Goal: Task Accomplishment & Management: Manage account settings

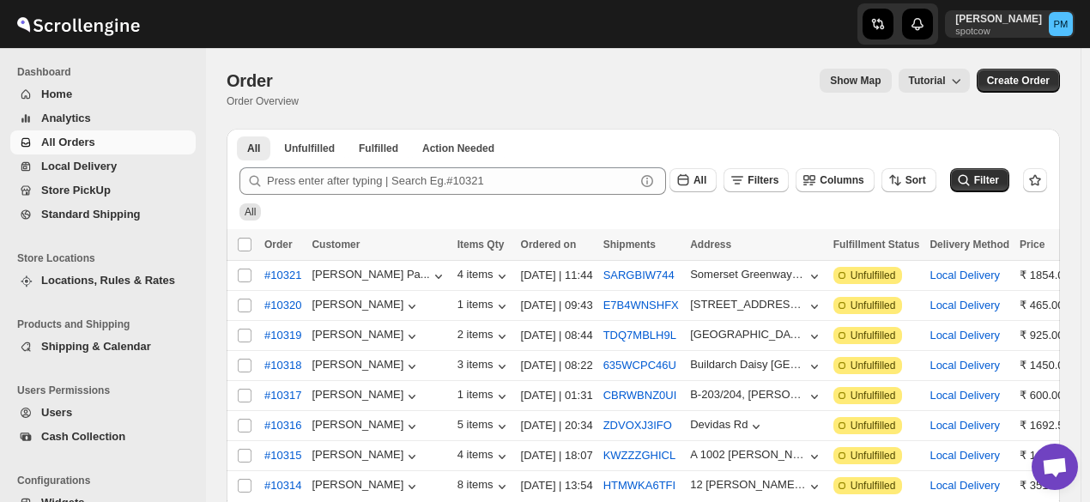
click at [108, 118] on span "Analytics" at bounding box center [116, 118] width 151 height 17
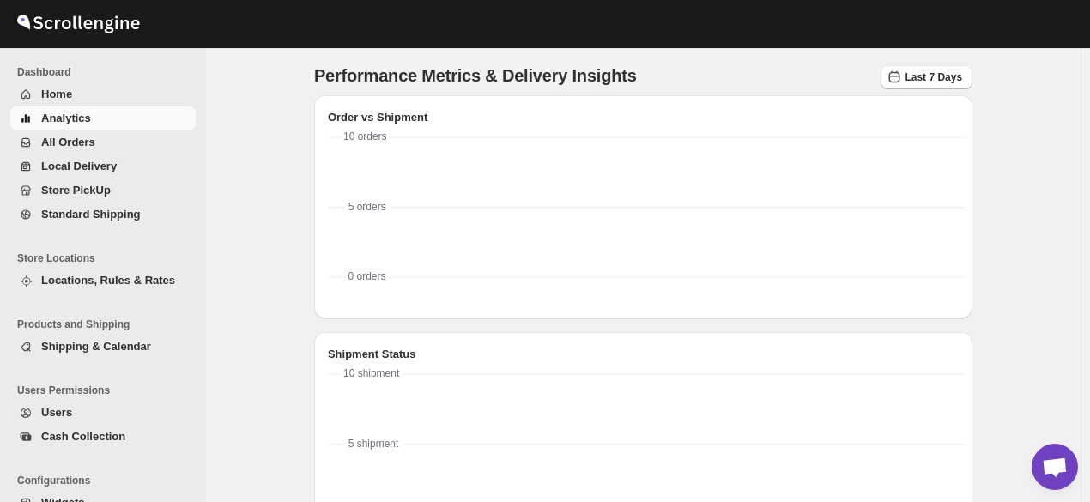
click at [112, 139] on span "All Orders" at bounding box center [116, 142] width 151 height 17
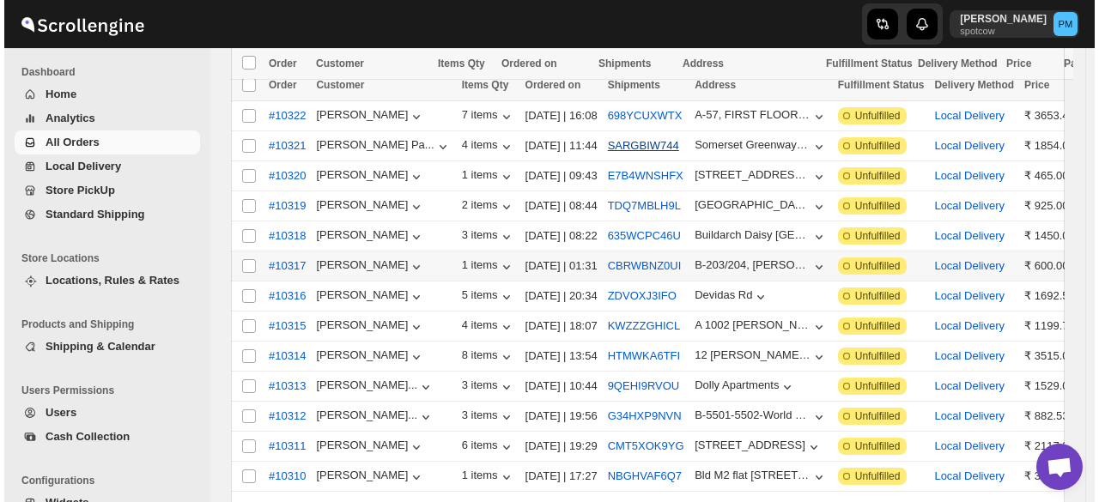
scroll to position [258, 0]
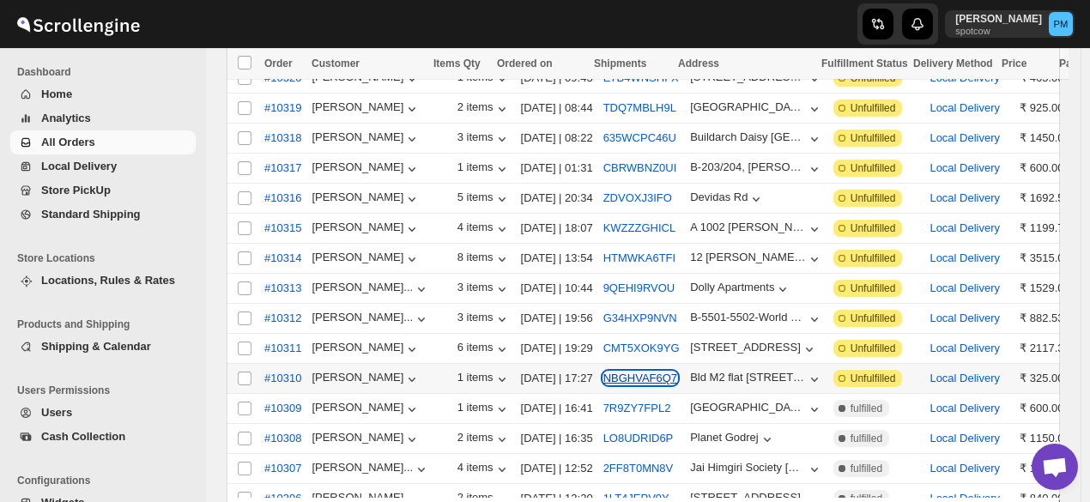
click at [628, 372] on button "NBGHVAF6Q7" at bounding box center [641, 378] width 74 height 13
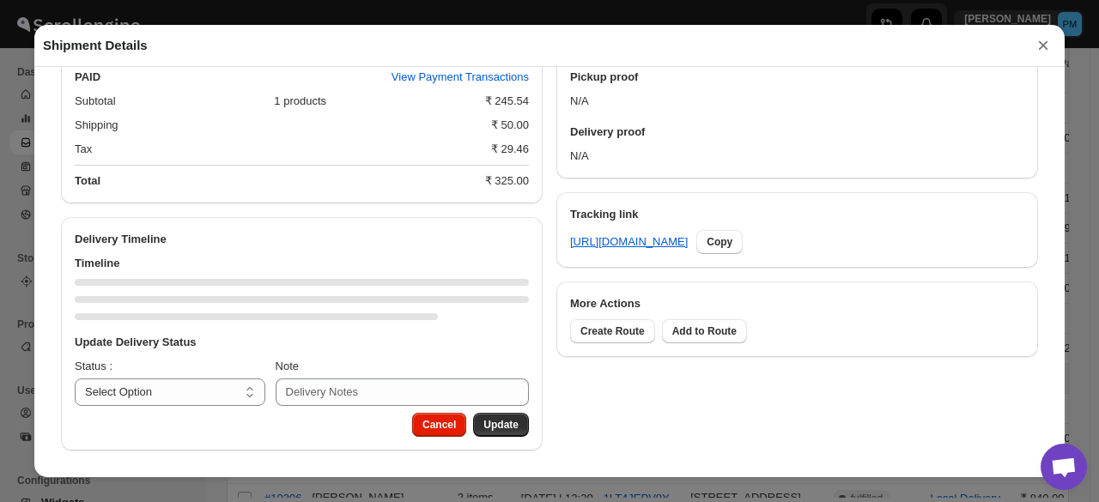
scroll to position [695, 0]
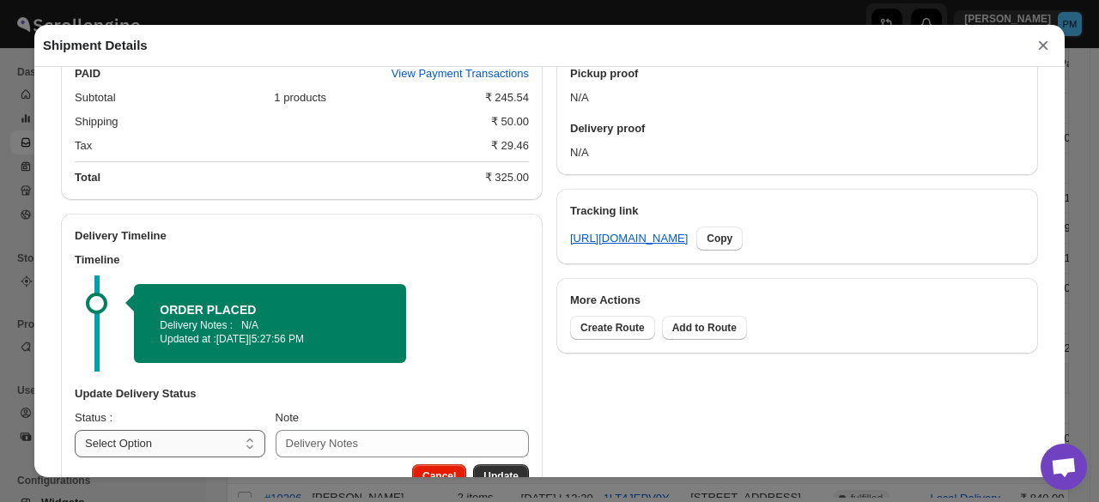
click at [229, 382] on div "Update Delivery Status Status : Select Option PICKED UP OUT FOR DELIVERY RESCHE…" at bounding box center [302, 422] width 482 height 86
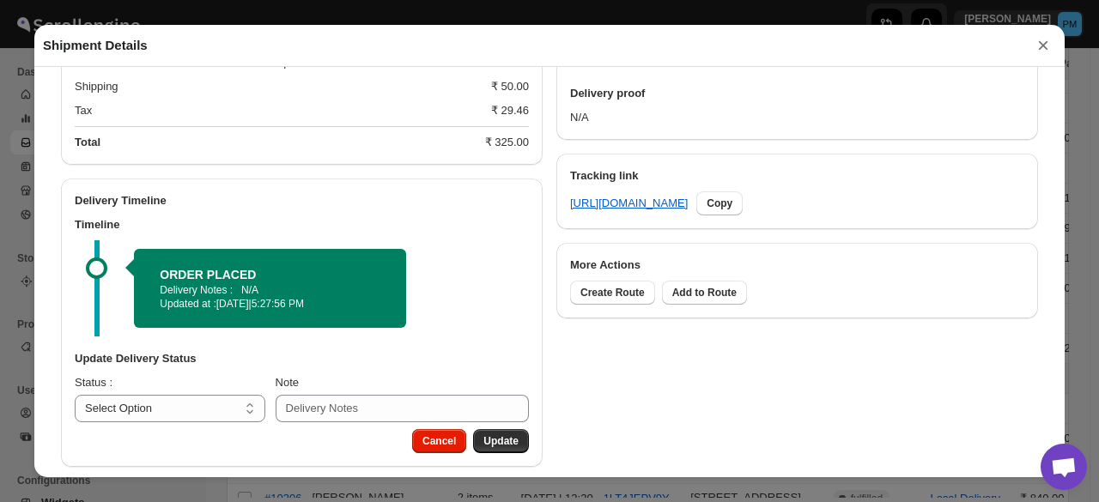
scroll to position [749, 0]
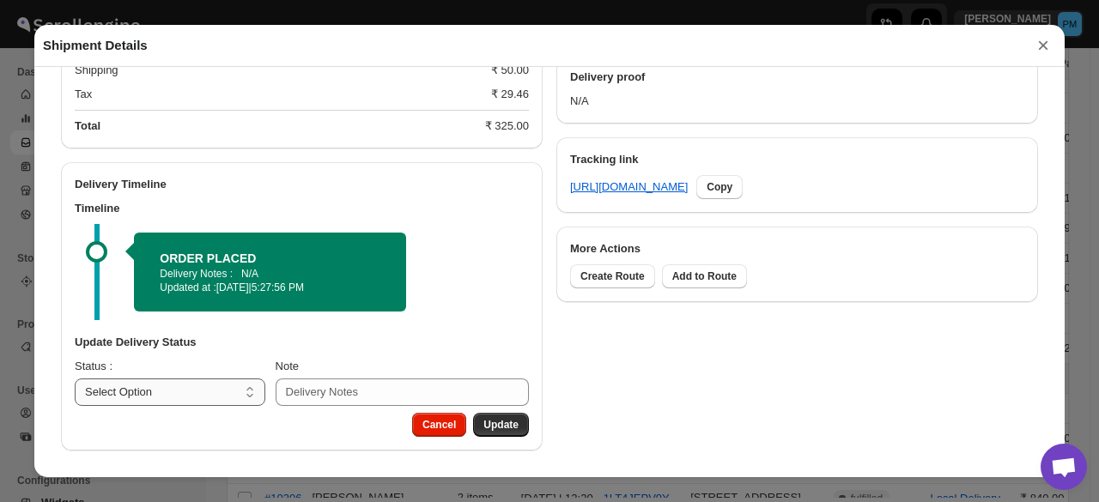
drag, startPoint x: 234, startPoint y: 399, endPoint x: 240, endPoint y: 386, distance: 14.2
click at [234, 399] on select "Select Option PICKED UP OUT FOR DELIVERY RESCHEDULE DELIVERED CANCELLED" at bounding box center [170, 392] width 191 height 27
click at [241, 389] on select "Select Option PICKED UP OUT FOR DELIVERY RESCHEDULE DELIVERED CANCELLED" at bounding box center [170, 392] width 191 height 27
select select "PICKED_UP"
click at [75, 379] on select "Select Option PICKED UP OUT FOR DELIVERY RESCHEDULE DELIVERED CANCELLED" at bounding box center [170, 392] width 191 height 27
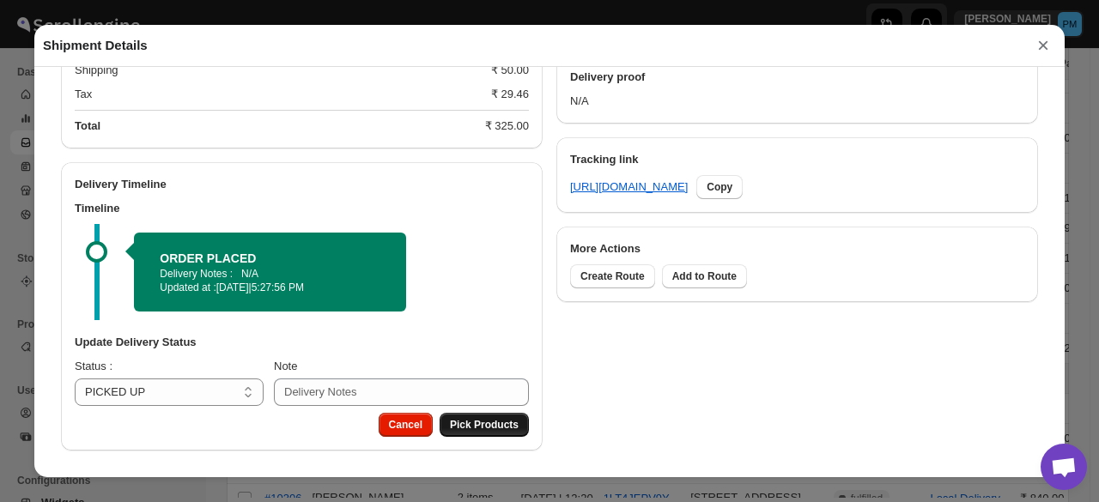
click at [483, 435] on button "Pick Products" at bounding box center [484, 425] width 89 height 24
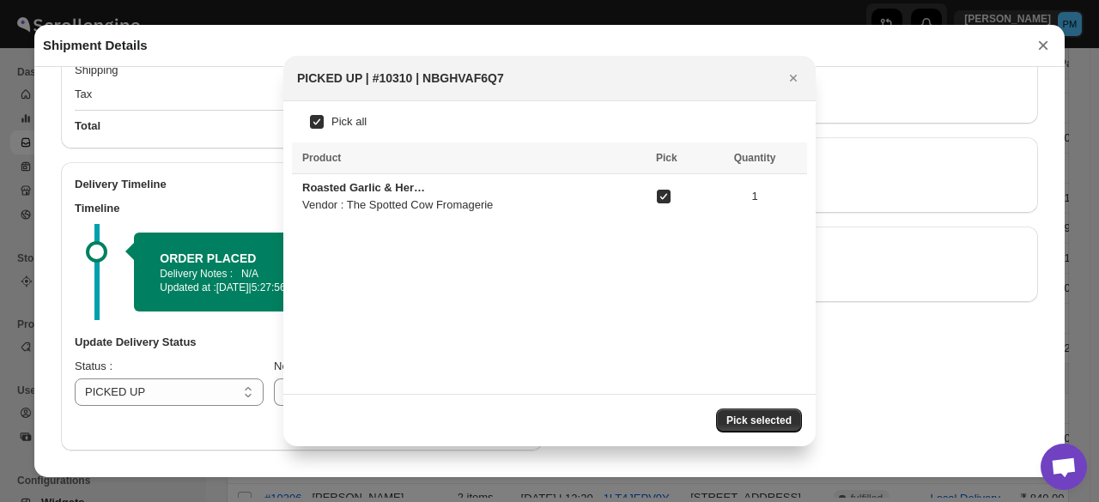
click at [744, 419] on span "Pick selected" at bounding box center [758, 421] width 65 height 14
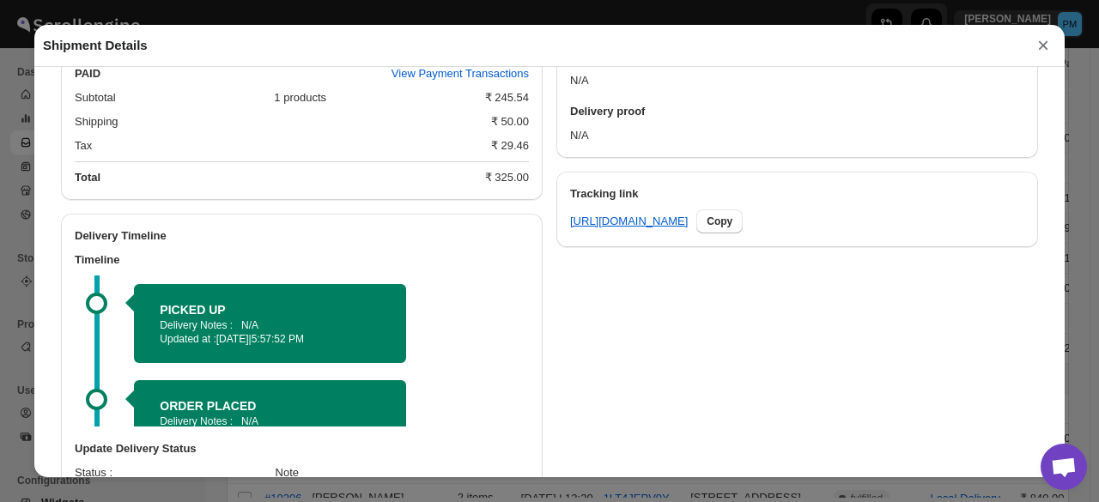
scroll to position [767, 0]
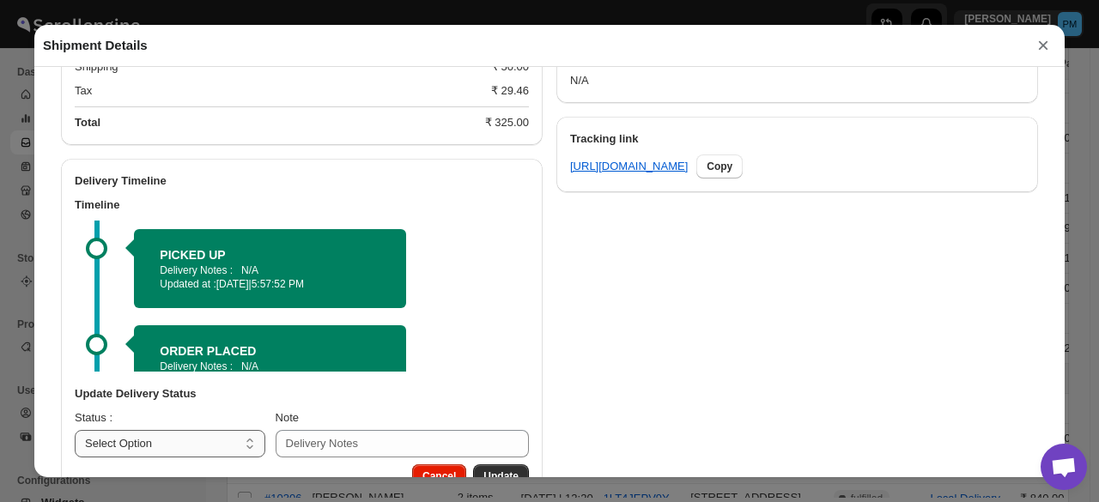
click at [226, 446] on select "Select Option PICKED UP OUT FOR DELIVERY RESCHEDULE DELIVERED CANCELLED" at bounding box center [170, 443] width 191 height 27
select select "OUT_FOR_DELIVERY"
click at [75, 433] on select "Select Option PICKED UP OUT FOR DELIVERY RESCHEDULE DELIVERED CANCELLED" at bounding box center [170, 443] width 191 height 27
click at [500, 468] on button "Update" at bounding box center [501, 476] width 56 height 24
select select
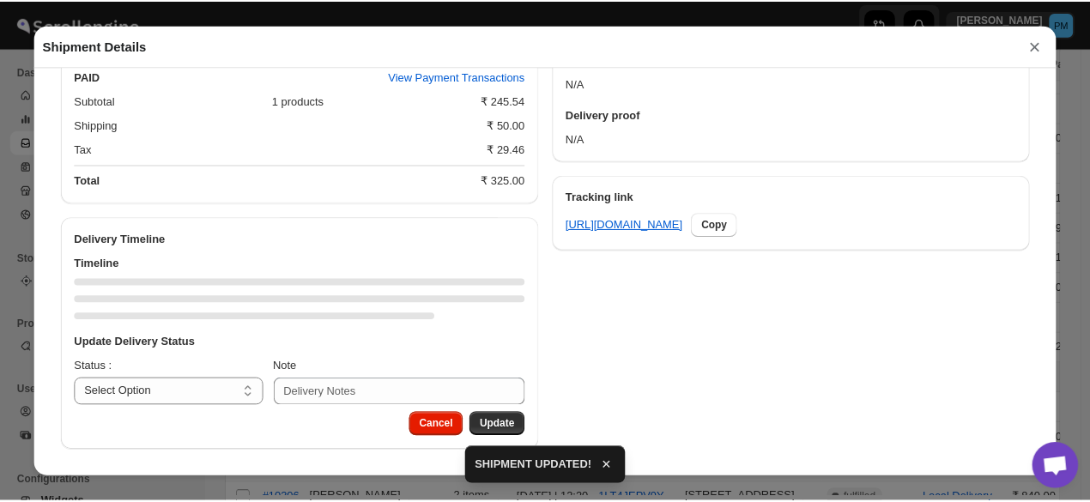
scroll to position [712, 0]
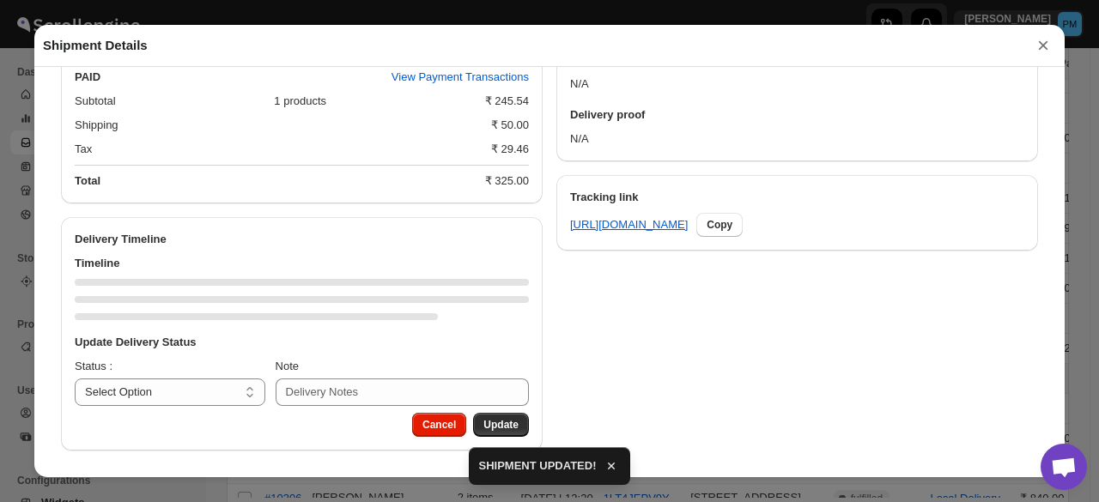
click at [1045, 46] on button "×" at bounding box center [1043, 45] width 26 height 24
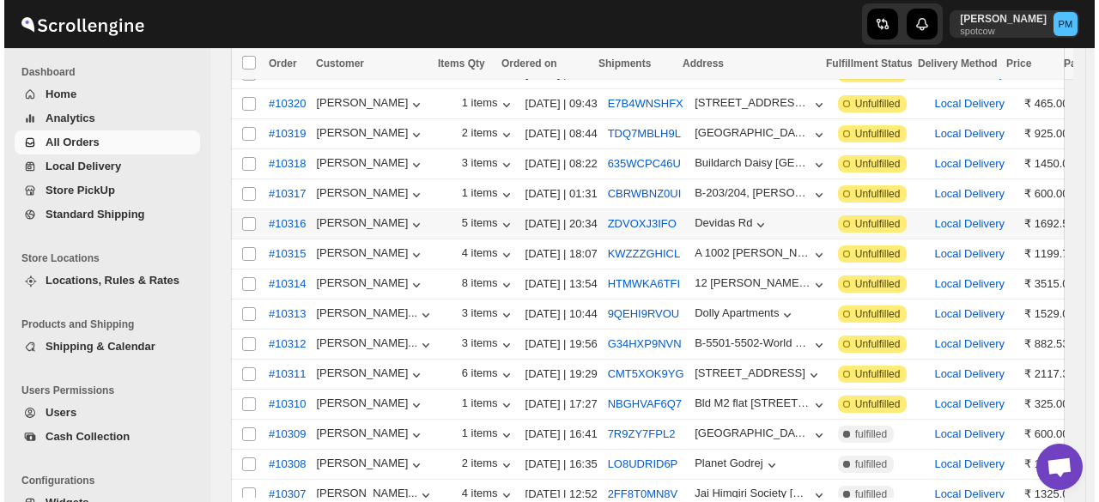
scroll to position [258, 0]
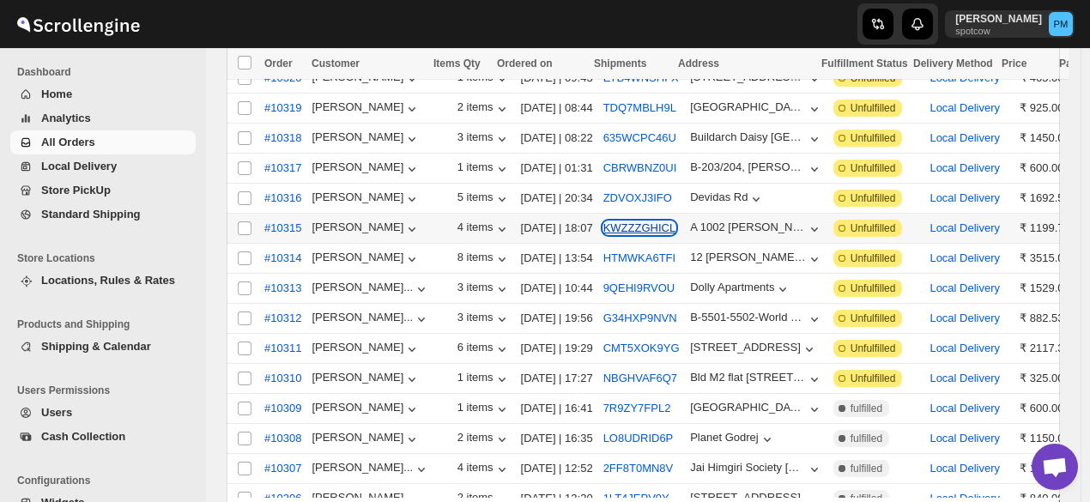
click at [635, 223] on button "KWZZZGHICL" at bounding box center [640, 227] width 73 height 13
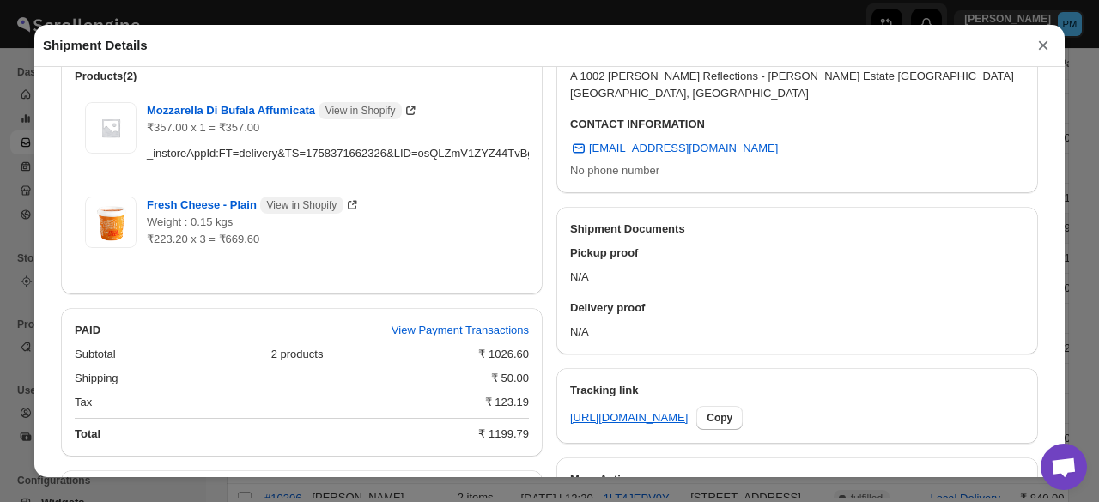
scroll to position [773, 0]
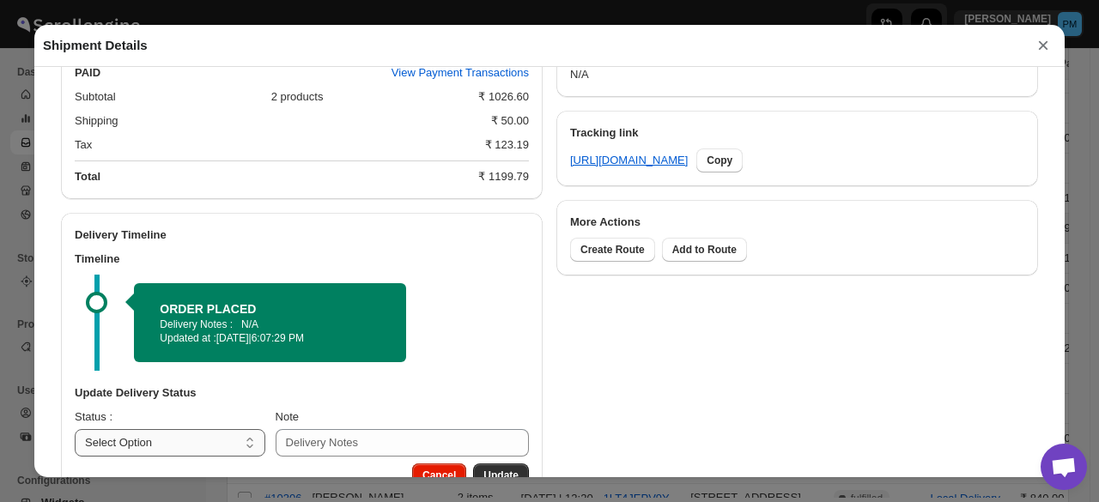
click at [214, 393] on h3 "Update Delivery Status" at bounding box center [302, 393] width 454 height 17
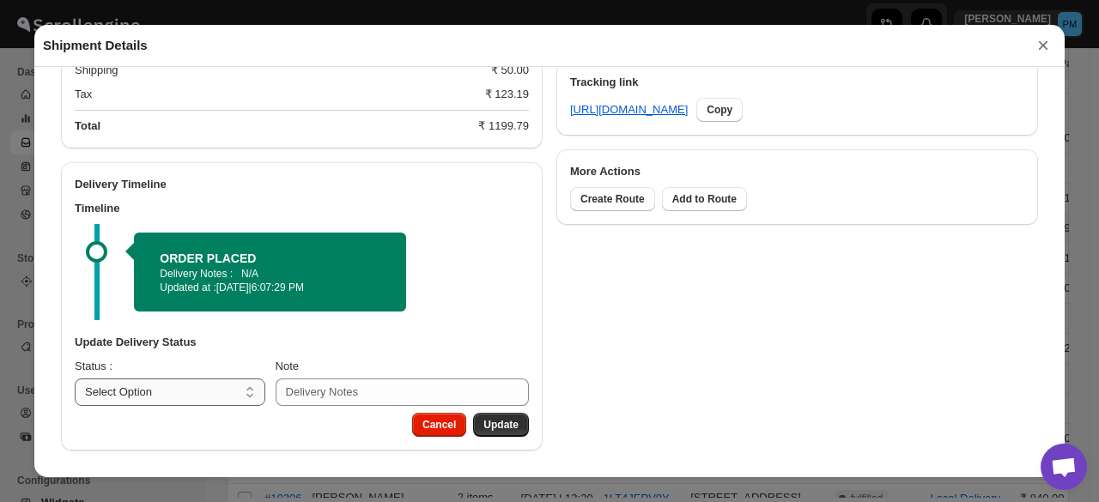
click at [217, 393] on select "Select Option PICKED UP OUT FOR DELIVERY RESCHEDULE DELIVERED CANCELLED" at bounding box center [170, 392] width 191 height 27
click at [218, 382] on select "Select Option PICKED UP OUT FOR DELIVERY RESCHEDULE DELIVERED CANCELLED" at bounding box center [170, 392] width 191 height 27
select select "PICKED_UP"
click at [75, 379] on select "Select Option PICKED UP OUT FOR DELIVERY RESCHEDULE DELIVERED CANCELLED" at bounding box center [170, 392] width 191 height 27
click at [509, 434] on button "Pick Products" at bounding box center [484, 425] width 89 height 24
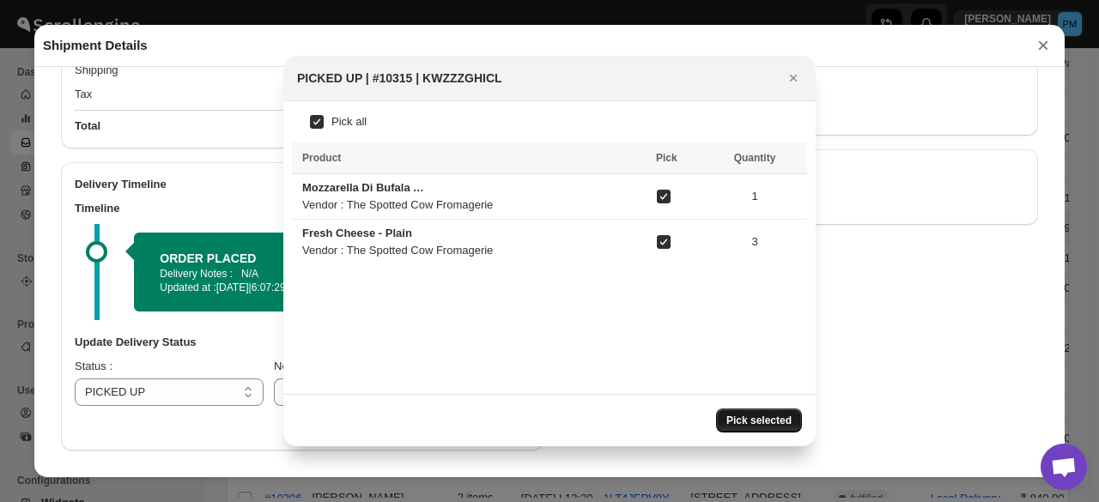
click at [780, 414] on span "Pick selected" at bounding box center [758, 421] width 65 height 14
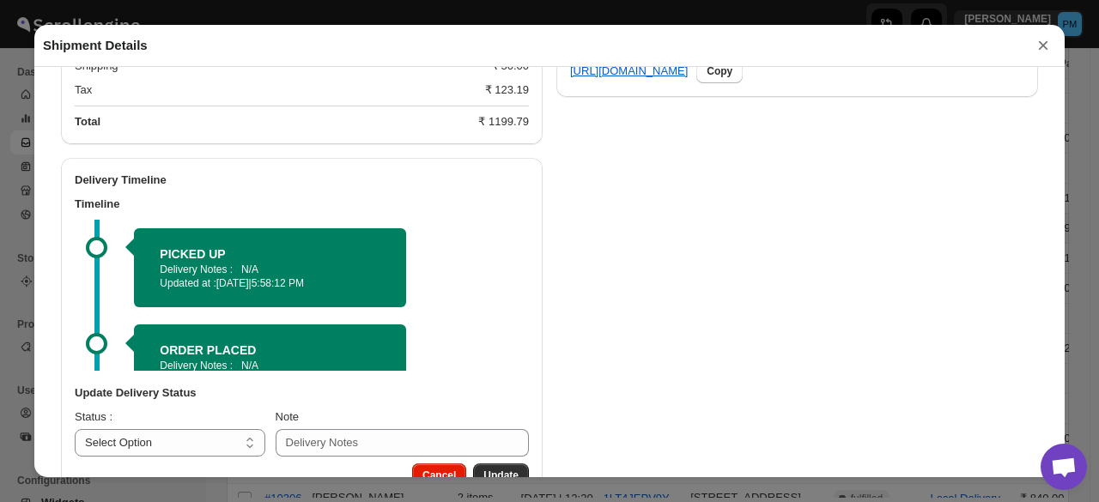
scroll to position [916, 0]
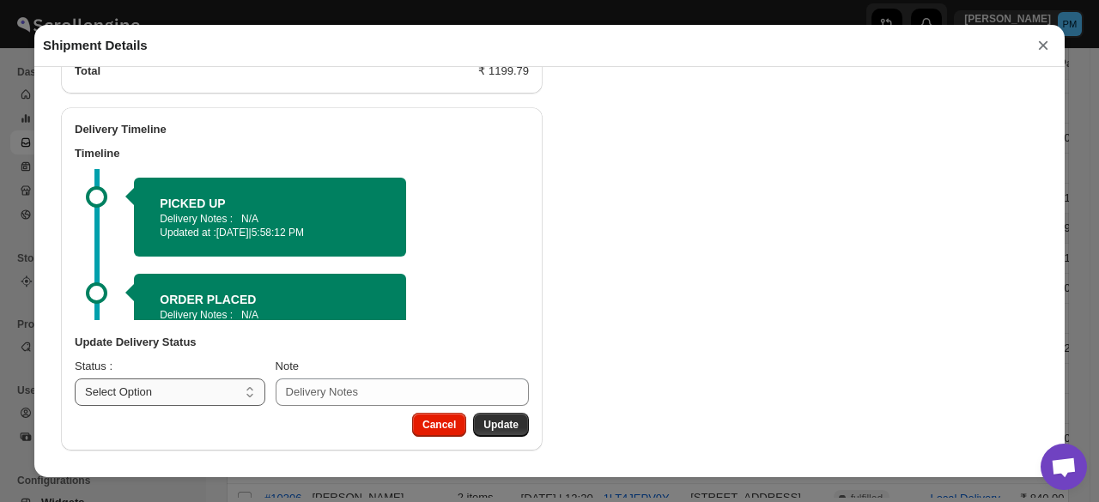
click at [217, 401] on select "Select Option PICKED UP OUT FOR DELIVERY RESCHEDULE DELIVERED CANCELLED" at bounding box center [170, 392] width 191 height 27
click at [223, 397] on select "Select Option PICKED UP OUT FOR DELIVERY RESCHEDULE DELIVERED CANCELLED" at bounding box center [170, 392] width 191 height 27
select select "OUT_FOR_DELIVERY"
click at [75, 379] on select "Select Option PICKED UP OUT FOR DELIVERY RESCHEDULE DELIVERED CANCELLED" at bounding box center [170, 392] width 191 height 27
click at [491, 425] on span "Update" at bounding box center [500, 425] width 35 height 14
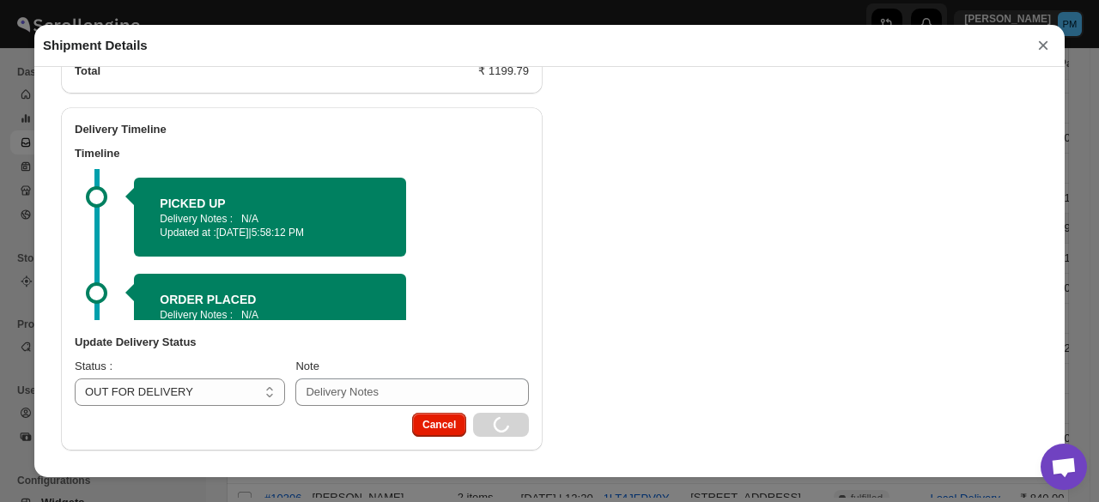
select select
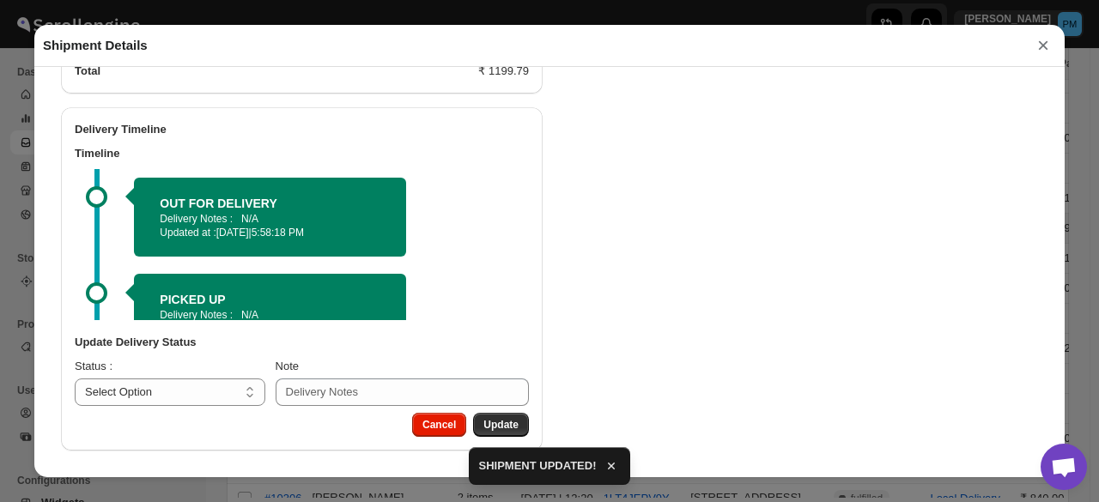
click at [1041, 47] on button "×" at bounding box center [1043, 45] width 26 height 24
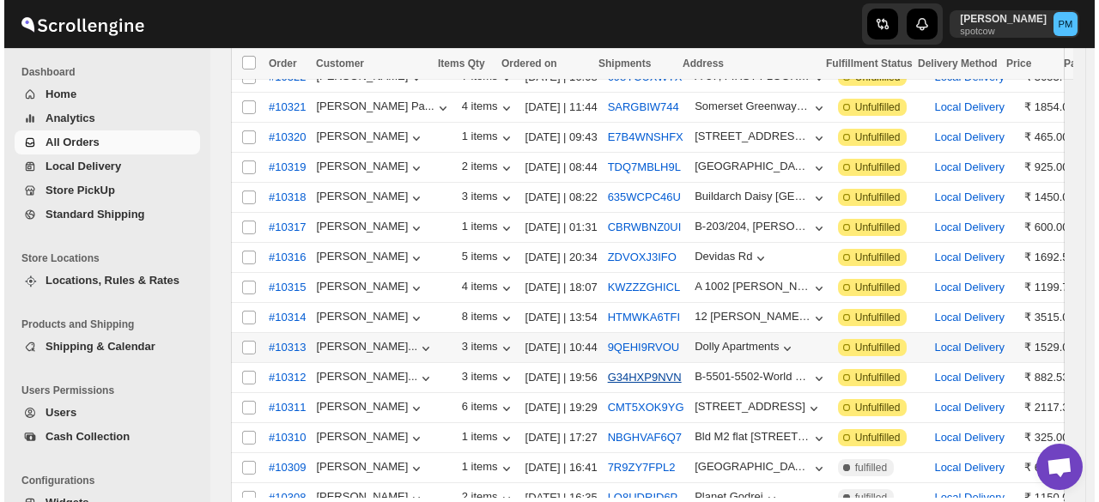
scroll to position [172, 0]
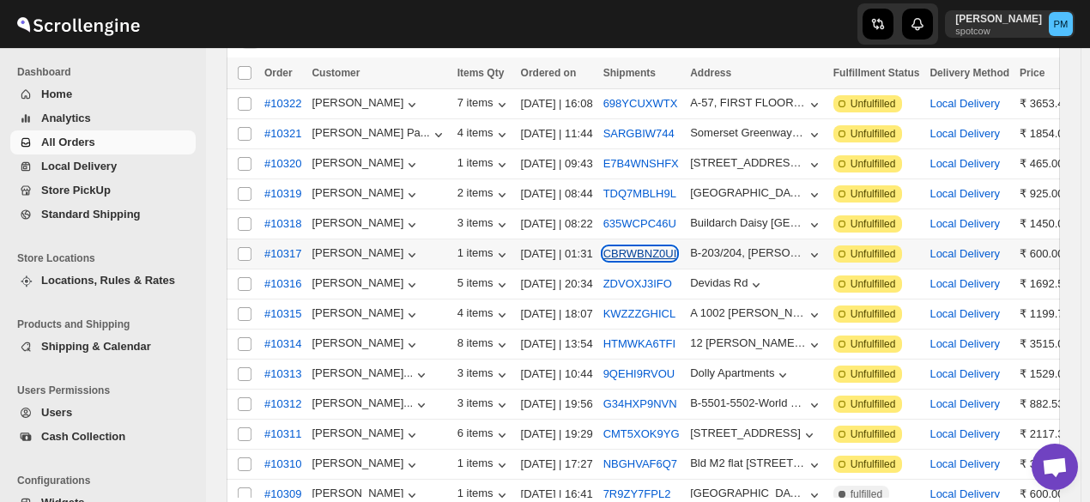
click at [638, 247] on button "CBRWBNZ0UI" at bounding box center [641, 253] width 74 height 13
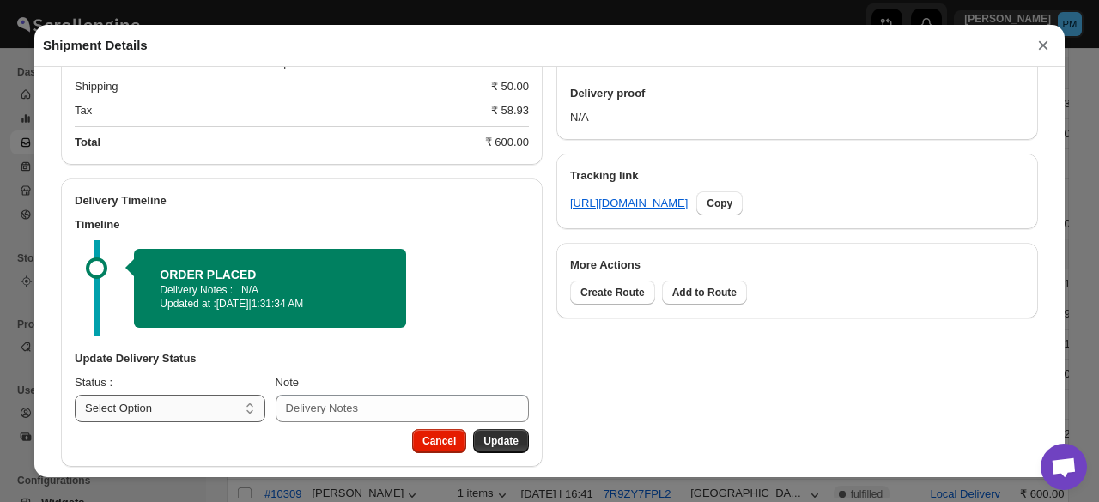
scroll to position [749, 0]
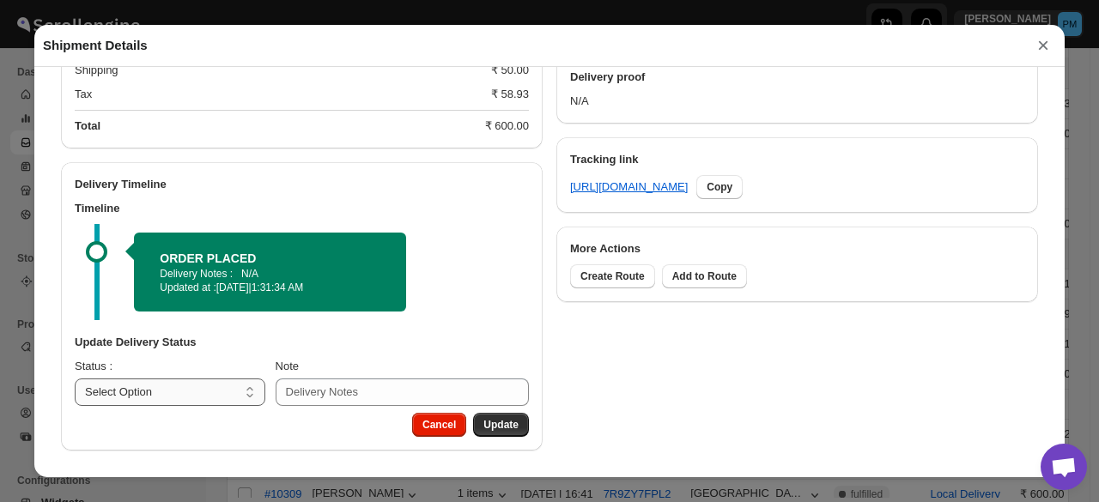
click at [241, 397] on select "Select Option PICKED UP OUT FOR DELIVERY RESCHEDULE DELIVERED CANCELLED" at bounding box center [170, 392] width 191 height 27
click at [206, 385] on select "Select Option PICKED UP OUT FOR DELIVERY RESCHEDULE DELIVERED CANCELLED" at bounding box center [170, 392] width 191 height 27
select select "PICKED_UP"
click at [75, 379] on select "Select Option PICKED UP OUT FOR DELIVERY RESCHEDULE DELIVERED CANCELLED" at bounding box center [170, 392] width 191 height 27
click at [525, 422] on div "Cancel Pick Products" at bounding box center [302, 432] width 482 height 38
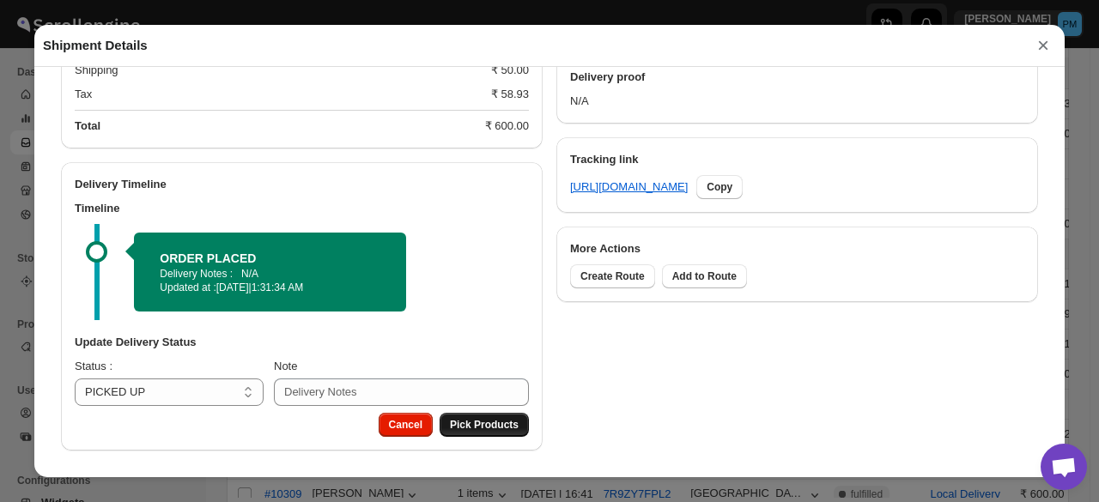
click at [508, 422] on span "Pick Products" at bounding box center [484, 425] width 69 height 14
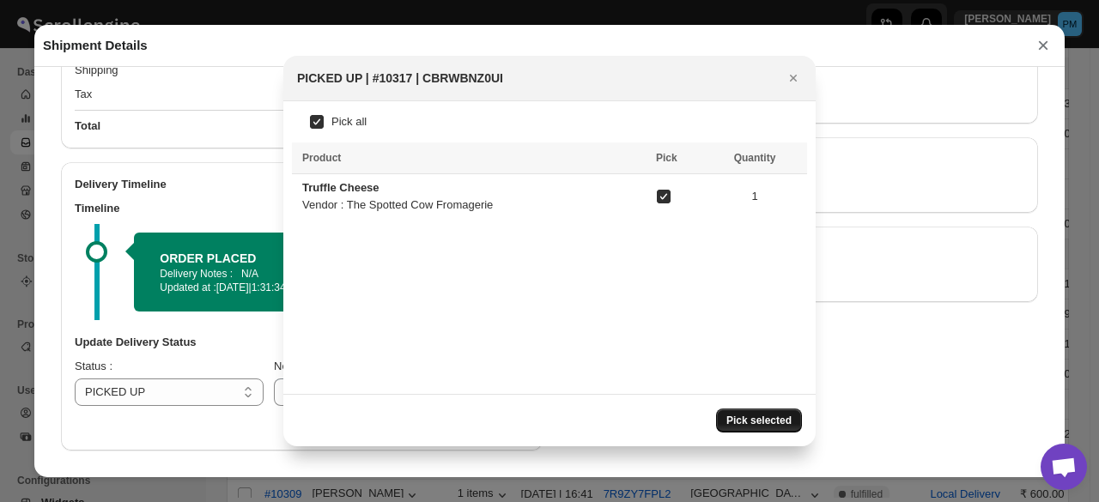
click at [742, 422] on span "Pick selected" at bounding box center [758, 421] width 65 height 14
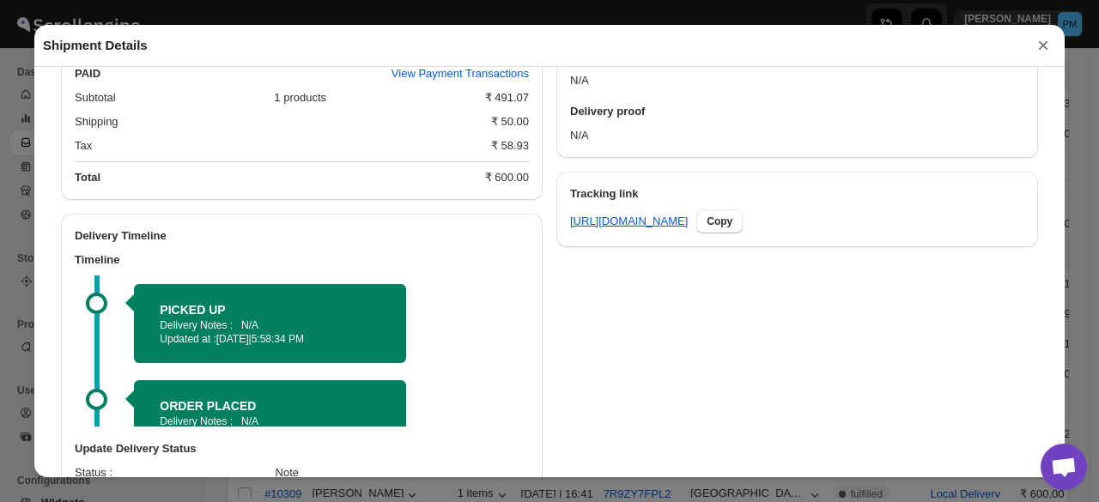
scroll to position [767, 0]
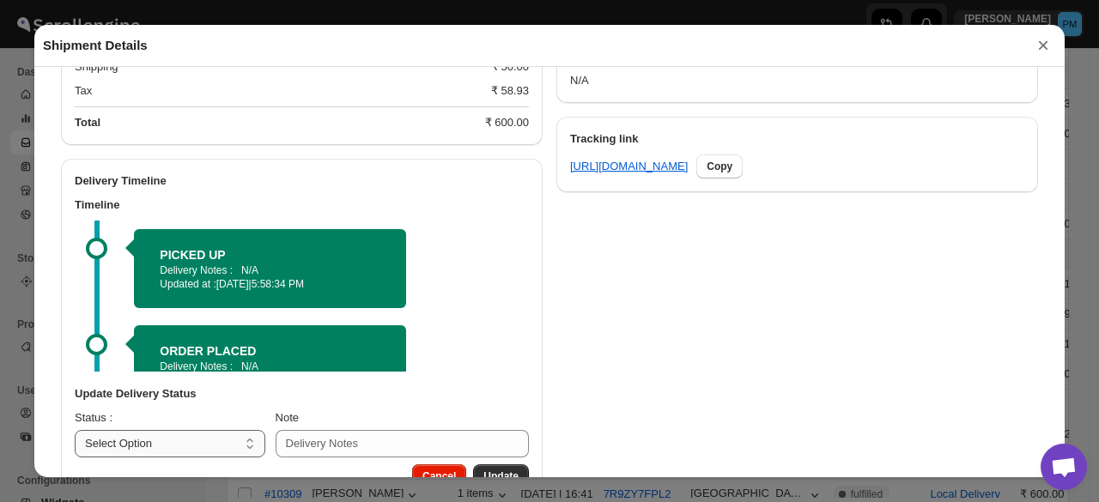
click at [204, 448] on select "Select Option PICKED UP OUT FOR DELIVERY RESCHEDULE DELIVERED CANCELLED" at bounding box center [170, 443] width 191 height 27
select select "OUT_FOR_DELIVERY"
click at [75, 433] on select "Select Option PICKED UP OUT FOR DELIVERY RESCHEDULE DELIVERED CANCELLED" at bounding box center [170, 443] width 191 height 27
click at [515, 475] on button "Update" at bounding box center [501, 476] width 56 height 24
select select
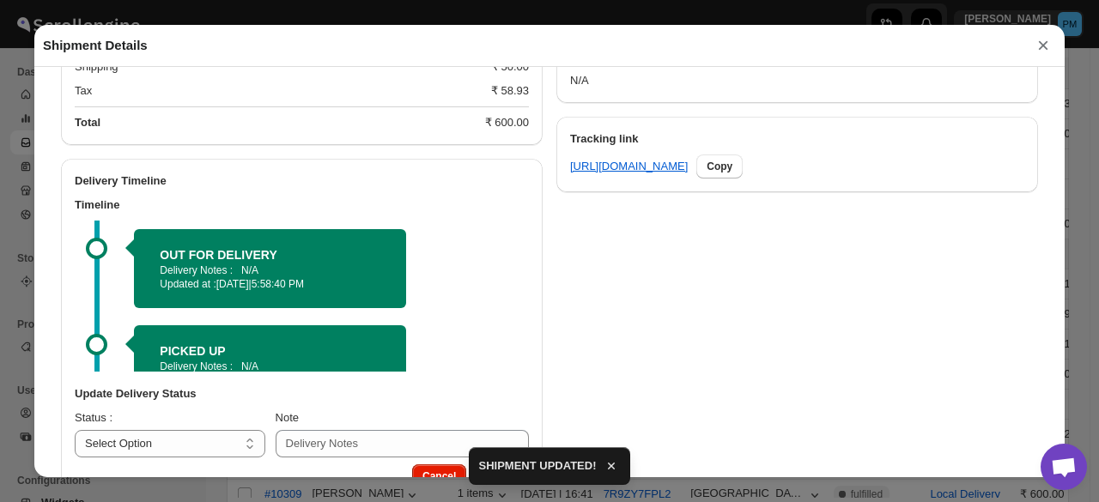
click at [1042, 50] on button "×" at bounding box center [1043, 45] width 26 height 24
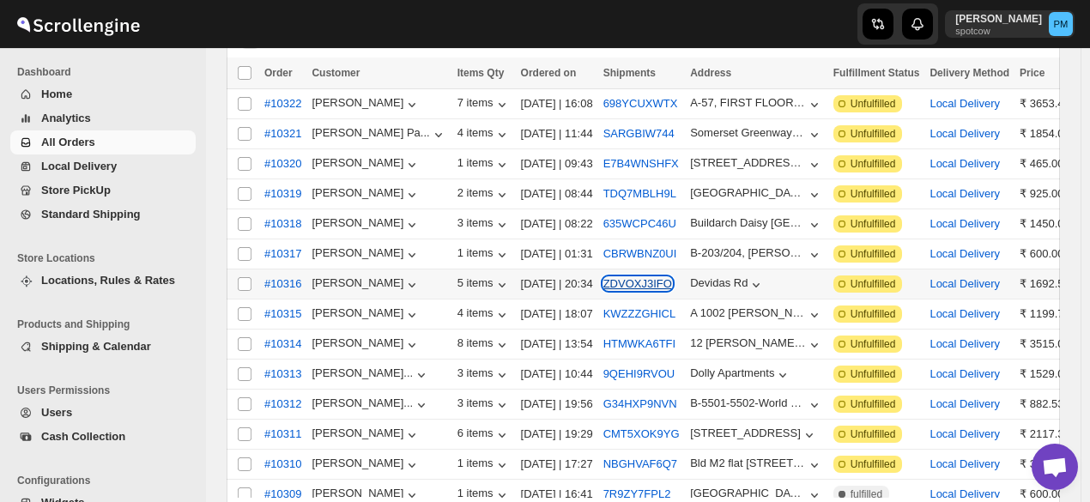
click at [628, 283] on button "ZDVOXJ3IFO" at bounding box center [638, 283] width 69 height 13
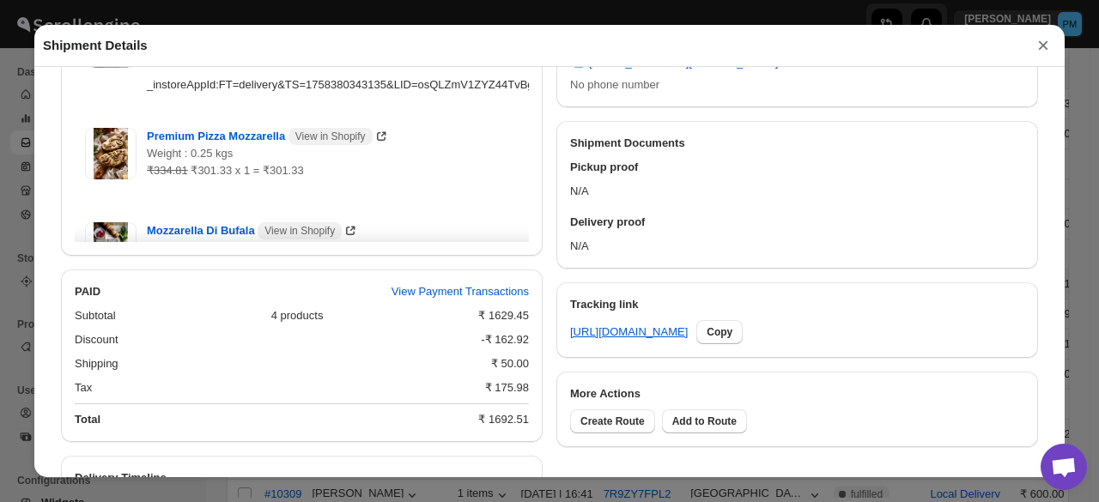
scroll to position [843, 0]
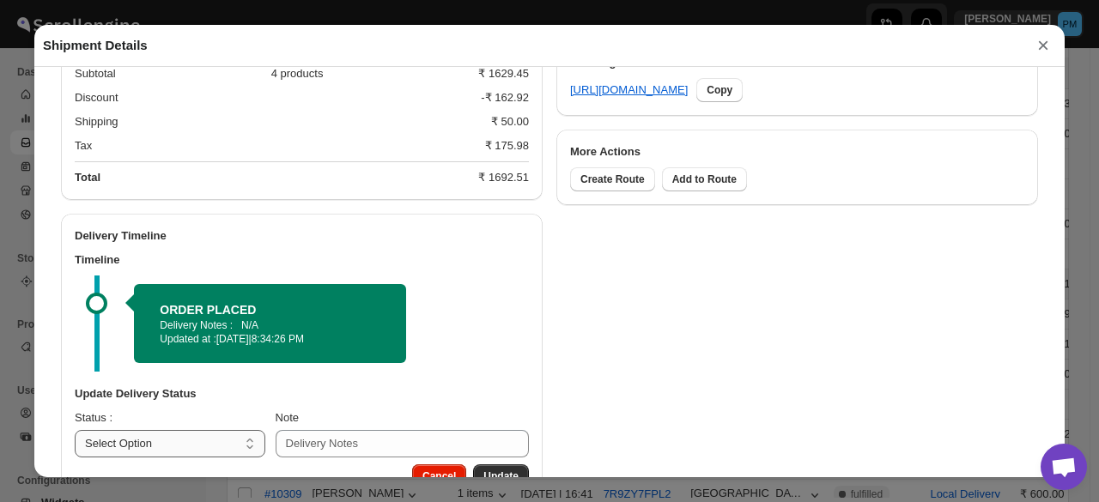
click at [225, 440] on select "Select Option PICKED UP OUT FOR DELIVERY RESCHEDULE DELIVERED CANCELLED" at bounding box center [170, 443] width 191 height 27
select select "PICKED_UP"
click at [75, 433] on select "Select Option PICKED UP OUT FOR DELIVERY RESCHEDULE DELIVERED CANCELLED" at bounding box center [170, 443] width 191 height 27
click at [493, 466] on div "Cancel Pick Products" at bounding box center [450, 473] width 157 height 31
click at [495, 466] on div "Cancel Pick Products" at bounding box center [450, 473] width 157 height 31
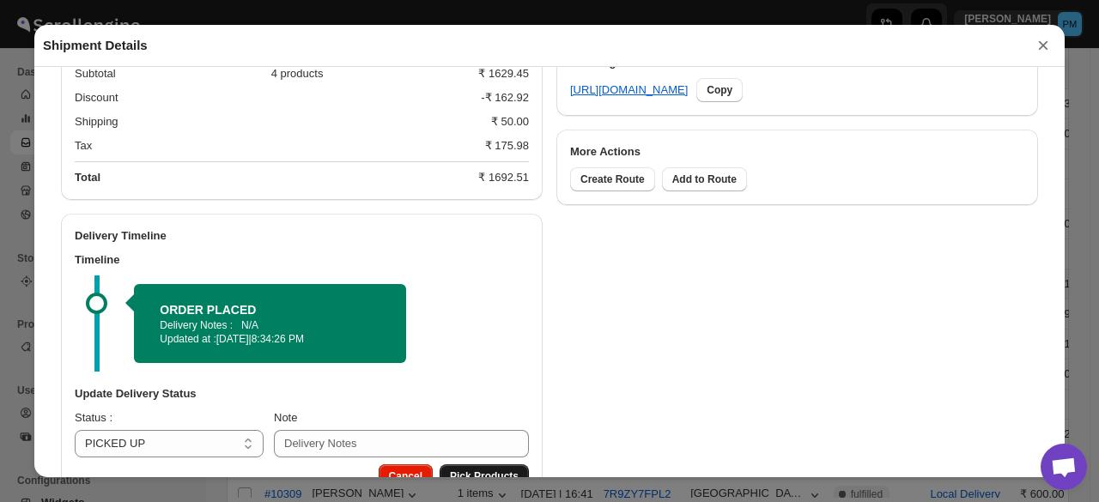
click at [496, 470] on button "Pick Products" at bounding box center [484, 476] width 89 height 24
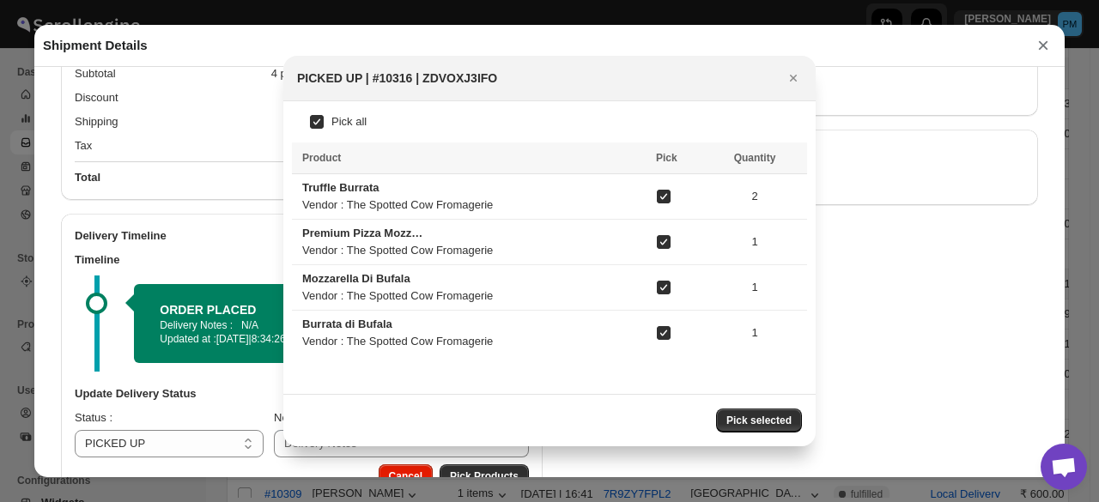
click at [763, 413] on button "Pick selected" at bounding box center [759, 421] width 86 height 24
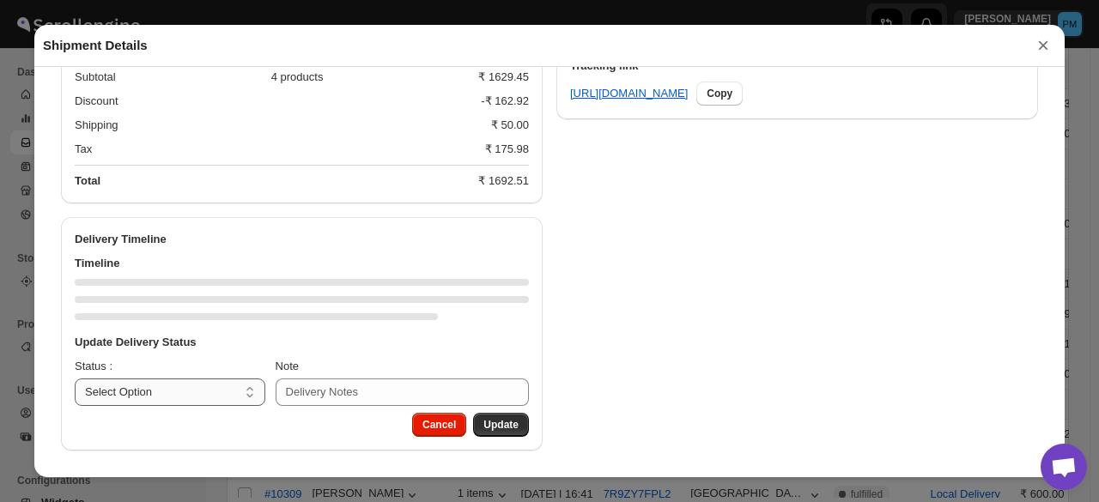
click at [226, 399] on select "Select Option PICKED UP OUT FOR DELIVERY RESCHEDULE DELIVERED CANCELLED" at bounding box center [170, 392] width 191 height 27
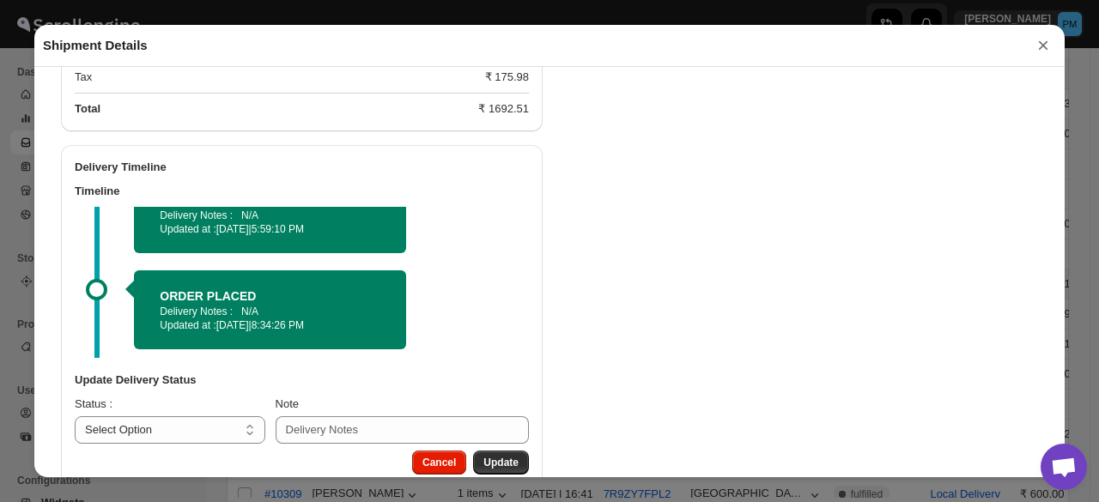
scroll to position [952, 0]
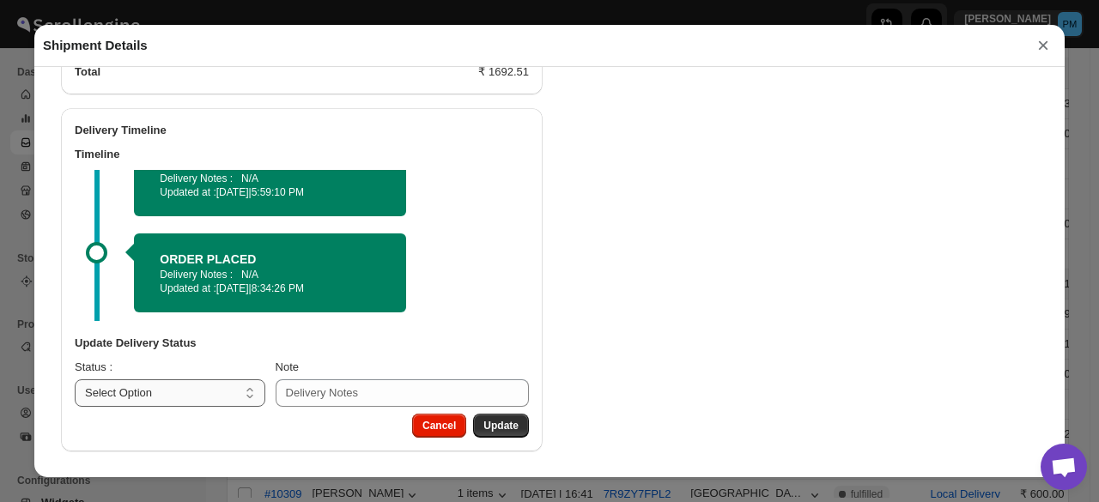
click at [214, 389] on select "Select Option PICKED UP OUT FOR DELIVERY RESCHEDULE DELIVERED CANCELLED" at bounding box center [170, 392] width 191 height 27
click at [178, 396] on select "Select Option PICKED UP OUT FOR DELIVERY RESCHEDULE DELIVERED CANCELLED" at bounding box center [170, 392] width 191 height 27
select select "OUT_FOR_DELIVERY"
click at [75, 379] on select "Select Option PICKED UP OUT FOR DELIVERY RESCHEDULE DELIVERED CANCELLED" at bounding box center [170, 392] width 191 height 27
click at [495, 419] on span "Update" at bounding box center [500, 426] width 35 height 14
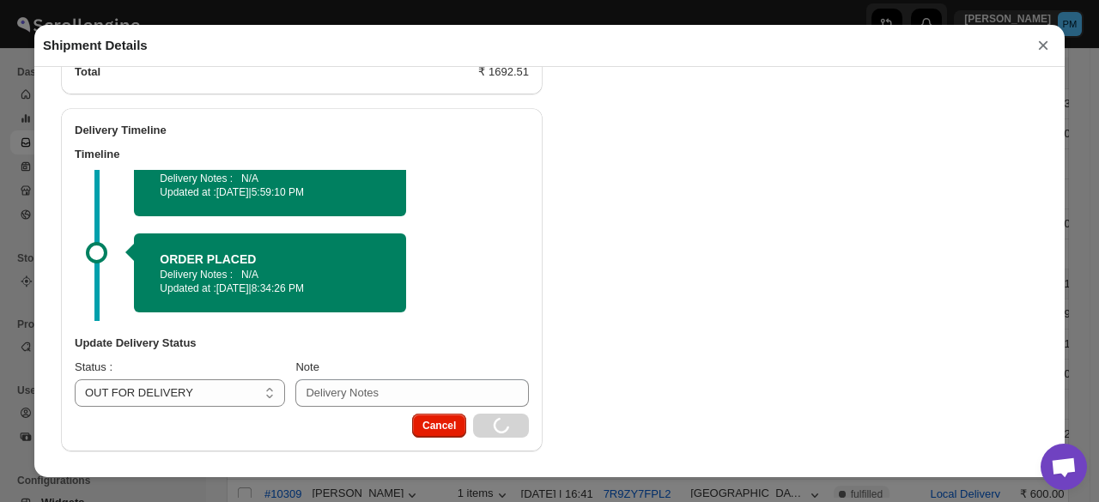
select select
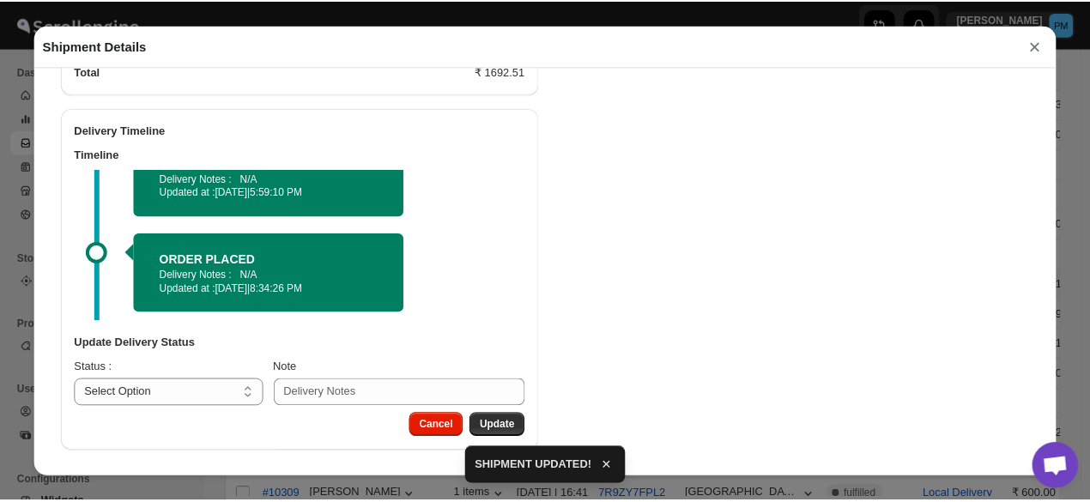
scroll to position [843, 0]
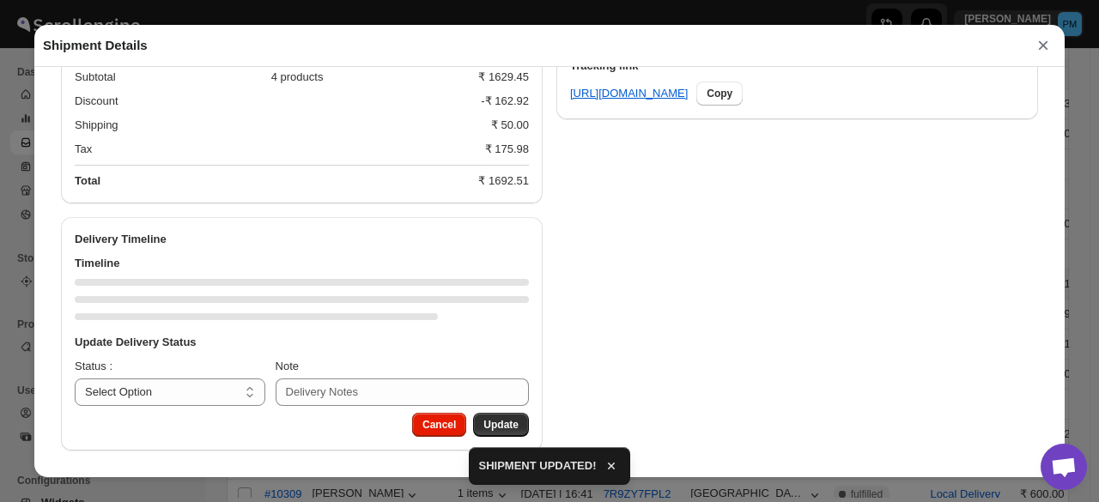
click at [1046, 51] on button "×" at bounding box center [1043, 45] width 26 height 24
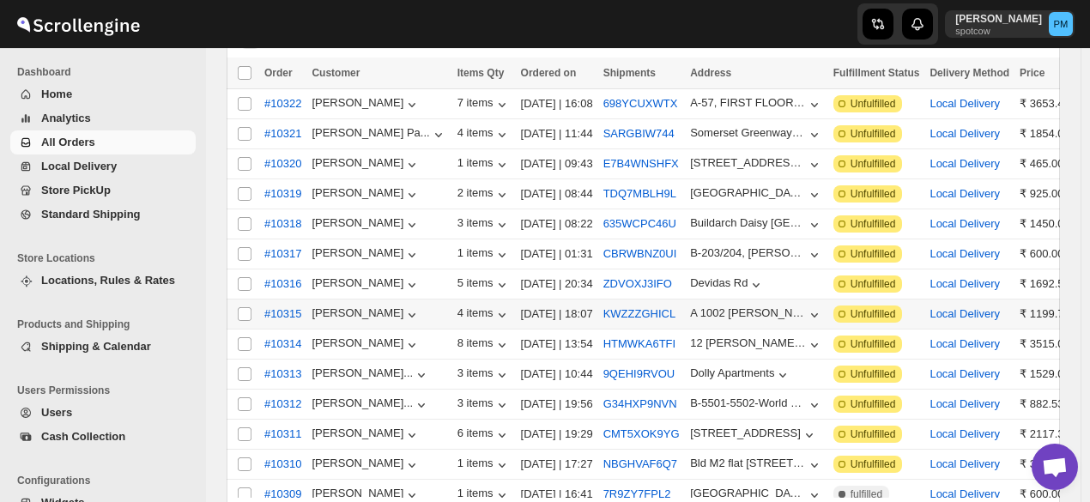
scroll to position [0, 0]
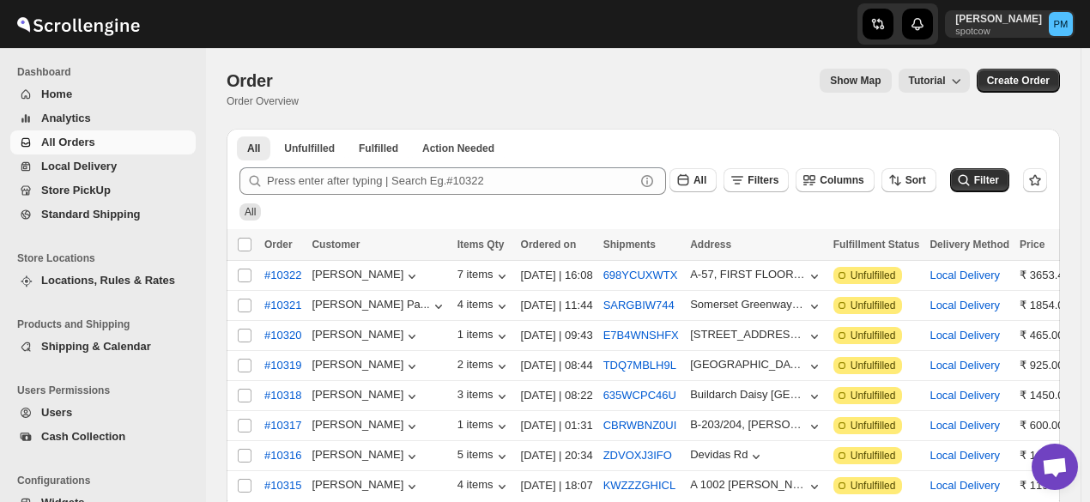
click at [80, 143] on span "All Orders" at bounding box center [68, 142] width 54 height 13
